Goal: Find specific fact: Find specific fact

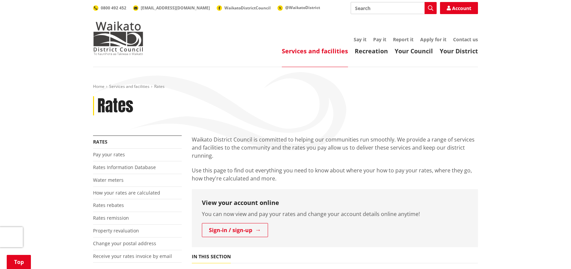
scroll to position [201, 0]
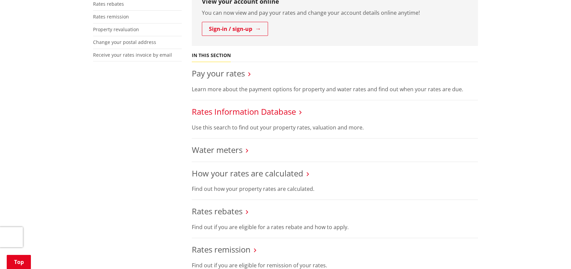
click at [238, 110] on link "Rates Information Database" at bounding box center [244, 111] width 104 height 11
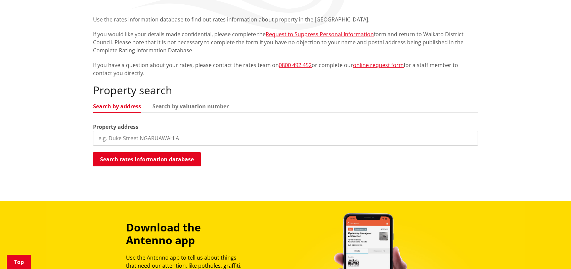
scroll to position [134, 0]
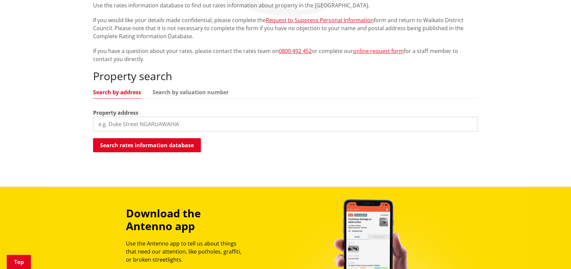
click at [191, 122] on input "search" at bounding box center [285, 124] width 385 height 15
type input "[STREET_ADDRESS]"
click at [176, 143] on button "Search rates information database" at bounding box center [147, 145] width 108 height 14
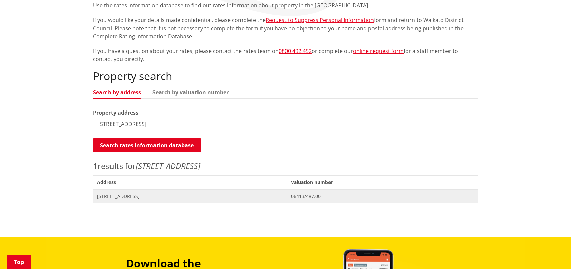
click at [146, 197] on span "[STREET_ADDRESS]" at bounding box center [190, 196] width 186 height 7
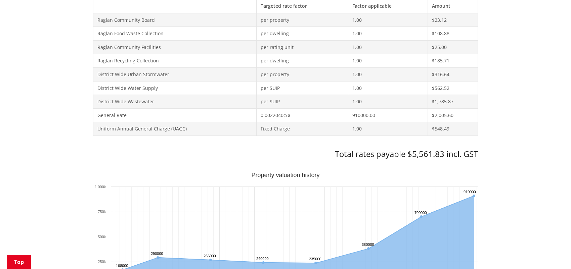
scroll to position [336, 0]
